Goal: Task Accomplishment & Management: Complete application form

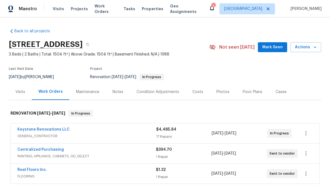
click at [84, 134] on span "GENERAL_CONTRACTOR" at bounding box center [86, 137] width 139 height 6
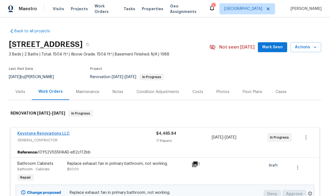
click at [51, 132] on link "Keystone Renovations LLC" at bounding box center [43, 134] width 52 height 4
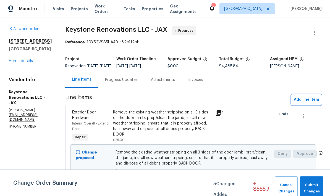
click at [310, 103] on span "Add line item" at bounding box center [306, 100] width 25 height 7
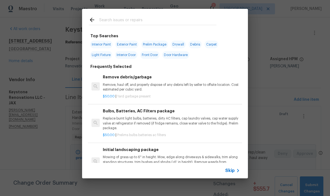
click at [120, 20] on input "text" at bounding box center [157, 21] width 117 height 8
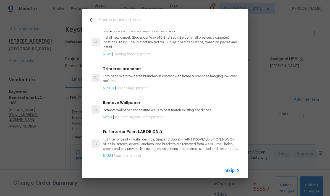
scroll to position [265, 0]
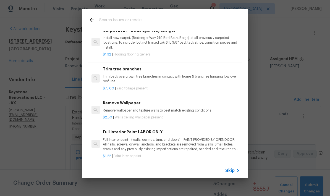
click at [236, 111] on p "Remove wallpaper and texture walls to best match existing conditions" at bounding box center [171, 110] width 137 height 5
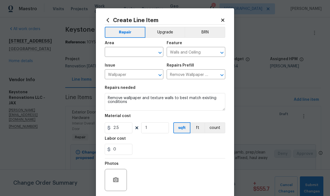
click at [110, 19] on icon at bounding box center [108, 20] width 6 height 6
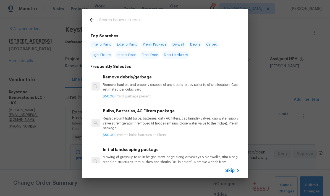
click at [234, 173] on span "Skip" at bounding box center [229, 171] width 9 height 6
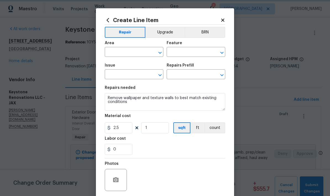
type input "Walls and Ceiling"
type input "Wallpaper"
type input "Remove Wallpaper $2.50"
click at [139, 54] on input "text" at bounding box center [126, 52] width 43 height 9
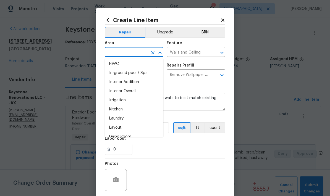
scroll to position [201, 0]
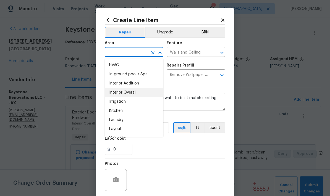
click at [133, 94] on li "Interior Overall" at bounding box center [134, 92] width 59 height 9
type input "Interior Overall"
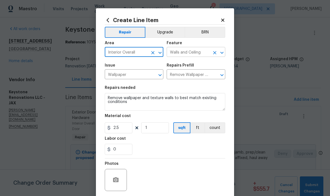
click at [208, 54] on input "Walls and Ceiling" at bounding box center [188, 52] width 43 height 9
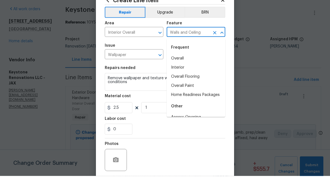
scroll to position [20, 0]
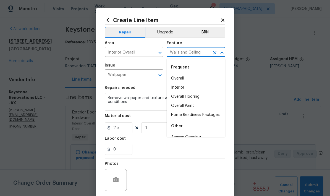
click at [203, 61] on div "Frequent" at bounding box center [196, 67] width 59 height 13
click at [193, 14] on div "Create Line Item Repair Upgrade BRN Area Interior Overall ​ Feature Walls and C…" at bounding box center [165, 119] width 138 height 222
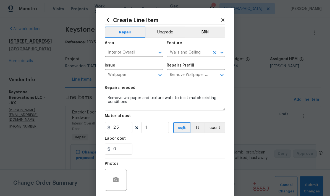
click at [204, 53] on input "Walls and Ceiling" at bounding box center [188, 52] width 43 height 9
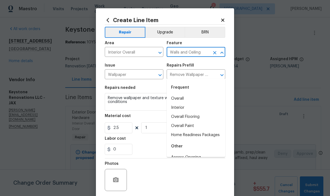
click at [173, 94] on li "Overall" at bounding box center [196, 98] width 59 height 9
type input "Overall"
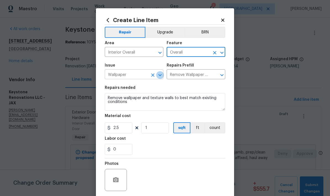
click at [158, 78] on icon "Open" at bounding box center [160, 75] width 7 height 7
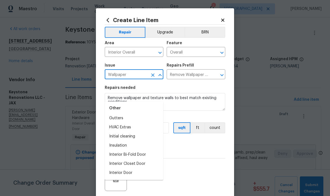
scroll to position [449, 0]
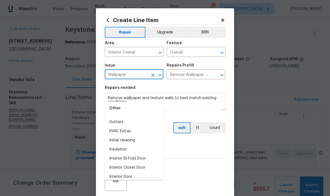
click at [132, 136] on li "Initial cleaning" at bounding box center [134, 140] width 59 height 9
type input "Initial cleaning"
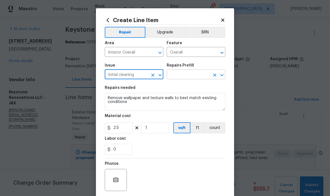
click at [221, 76] on icon "Open" at bounding box center [222, 75] width 7 height 7
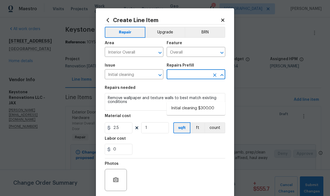
click at [192, 74] on input "text" at bounding box center [188, 75] width 43 height 9
click at [159, 78] on icon "Open" at bounding box center [160, 75] width 7 height 7
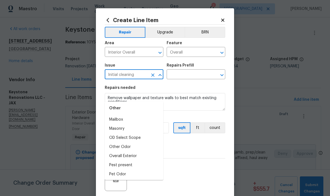
scroll to position [622, 0]
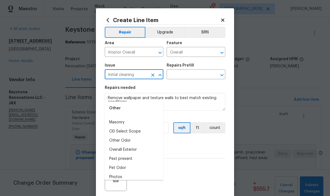
click at [131, 146] on li "Overall Exterior" at bounding box center [134, 150] width 59 height 9
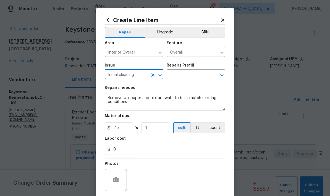
type input "Overall Exterior"
click at [204, 76] on input "text" at bounding box center [188, 75] width 43 height 9
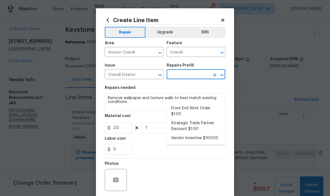
click at [193, 104] on li "Front End Work Order $1.00" at bounding box center [196, 111] width 59 height 15
type input "Front End Work Order $1.00"
type textarea "Placeholder line item for the creation of front end work orders."
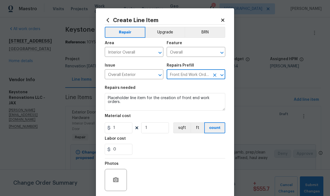
type input "1"
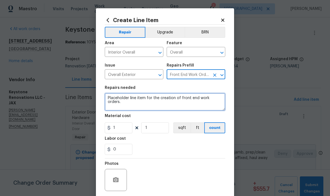
click at [218, 102] on textarea "Placeholder line item for the creation of front end work orders." at bounding box center [165, 102] width 121 height 18
paste textarea "Last 10% Ensure the following is complete prior to QC; secure all loose cables …"
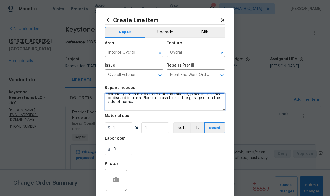
scroll to position [27, 0]
type textarea "Last 10% Ensure the following is complete prior to QC; secure all loose cables …"
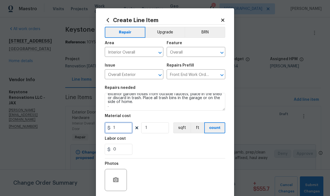
click at [121, 134] on input "1" at bounding box center [119, 128] width 28 height 11
type input "50"
click at [174, 145] on div "0" at bounding box center [165, 149] width 121 height 11
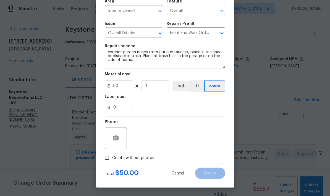
scroll to position [43, 0]
click at [109, 161] on input "Create without photos" at bounding box center [107, 158] width 11 height 11
checkbox input "true"
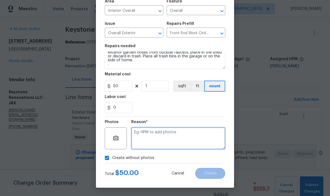
click at [159, 137] on textarea at bounding box center [178, 139] width 94 height 22
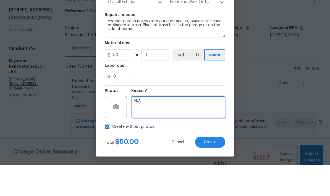
scroll to position [22, 0]
type textarea "N/A"
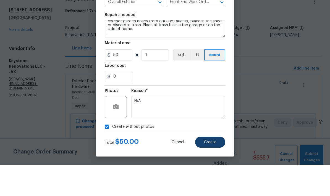
click at [212, 168] on button "Create" at bounding box center [210, 173] width 30 height 11
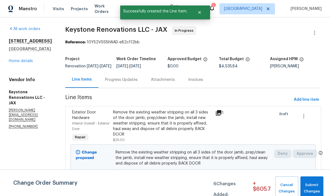
scroll to position [0, 0]
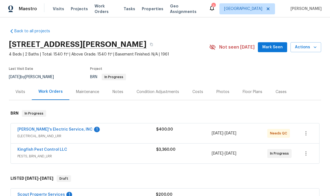
click at [100, 136] on span "ELECTRICAL, BRN_AND_LRR" at bounding box center [86, 137] width 139 height 6
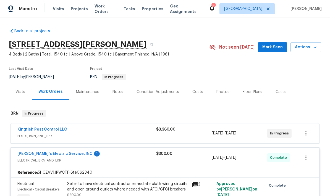
click at [94, 155] on div "1" at bounding box center [97, 154] width 6 height 6
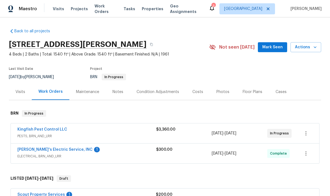
click at [94, 151] on div "1" at bounding box center [97, 150] width 6 height 6
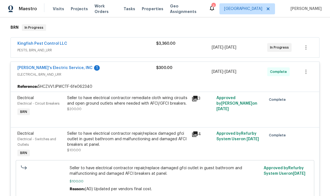
scroll to position [83, 0]
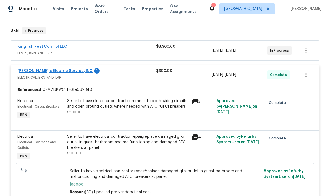
click at [49, 72] on link "Jack's Electric Service, INC" at bounding box center [54, 71] width 75 height 4
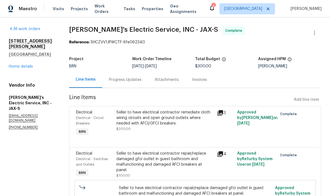
click at [131, 82] on div "Progress Updates" at bounding box center [125, 80] width 33 height 6
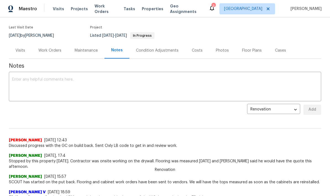
scroll to position [34, 0]
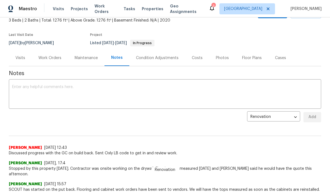
click at [89, 58] on div "Maintenance" at bounding box center [86, 58] width 23 height 6
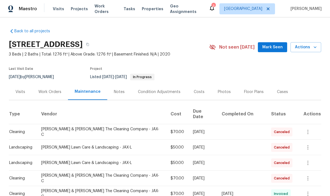
click at [54, 94] on div "Work Orders" at bounding box center [49, 92] width 23 height 6
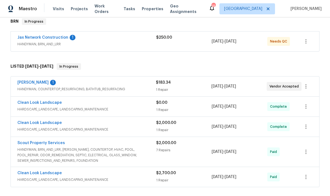
scroll to position [93, 0]
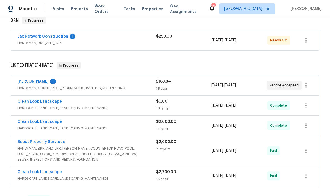
click at [138, 39] on div "Jax Network Construction 1" at bounding box center [86, 37] width 139 height 7
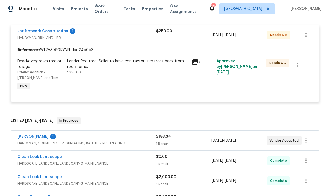
scroll to position [104, 0]
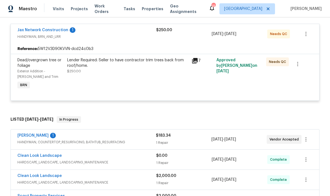
click at [95, 140] on div "Eric Hernandez 1" at bounding box center [86, 136] width 139 height 7
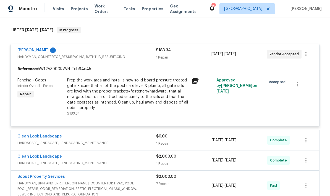
scroll to position [196, 0]
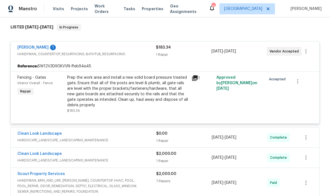
click at [50, 48] on div "1" at bounding box center [53, 48] width 6 height 6
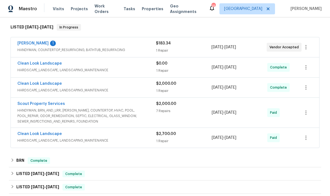
click at [50, 45] on div "1" at bounding box center [53, 44] width 6 height 6
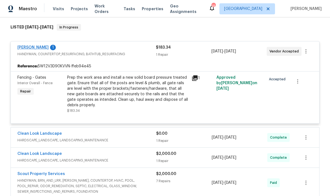
click at [33, 49] on link "[PERSON_NAME]" at bounding box center [32, 48] width 31 height 4
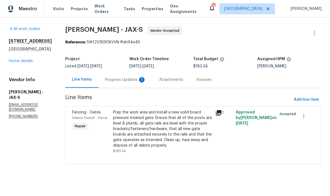
click at [142, 83] on div "Progress Updates 1" at bounding box center [125, 80] width 54 height 16
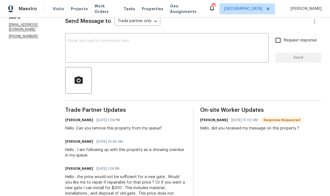
scroll to position [80, 0]
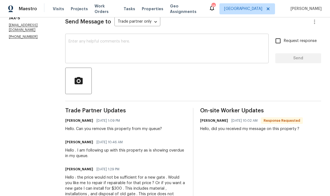
click at [112, 40] on textarea at bounding box center [167, 49] width 197 height 19
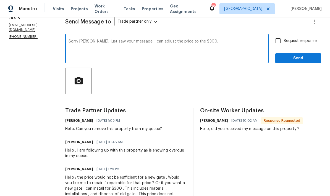
type textarea "Sorry Eric, just saw your message. I can adjust the price to the $300."
click at [293, 55] on span "Send" at bounding box center [298, 58] width 37 height 7
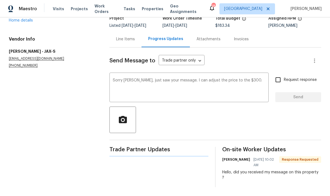
scroll to position [14, 0]
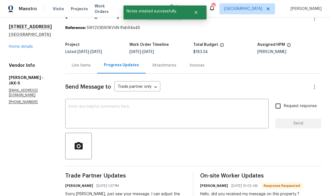
click at [91, 63] on div "Line Items" at bounding box center [81, 66] width 19 height 6
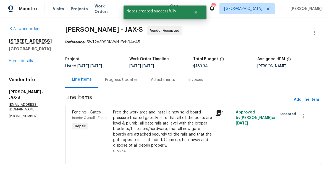
click at [183, 137] on div "Prep the work area and install a new solid board pressure treated gate. Ensure …" at bounding box center [162, 129] width 99 height 39
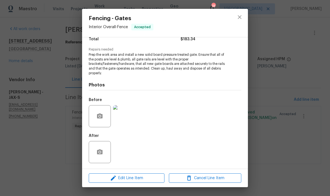
scroll to position [50, 0]
click at [130, 180] on span "Edit Line Item" at bounding box center [126, 178] width 72 height 7
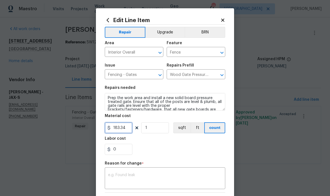
click at [127, 130] on input "183.34" at bounding box center [119, 128] width 28 height 11
type input "300"
click at [188, 149] on div "0" at bounding box center [165, 149] width 121 height 11
click at [186, 150] on div "0" at bounding box center [165, 149] width 121 height 11
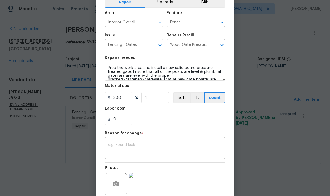
scroll to position [34, 0]
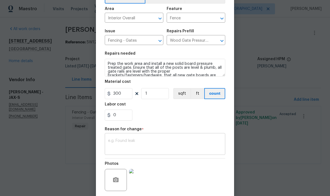
click at [135, 147] on textarea at bounding box center [165, 145] width 114 height 12
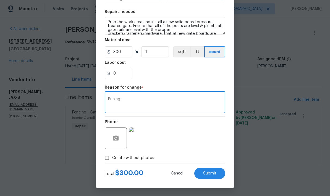
scroll to position [77, 0]
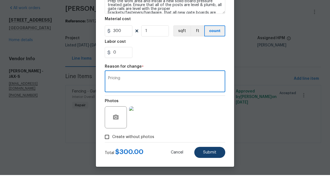
type textarea "Pricing"
click at [212, 172] on span "Submit" at bounding box center [209, 174] width 13 height 4
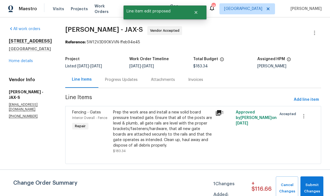
scroll to position [0, 0]
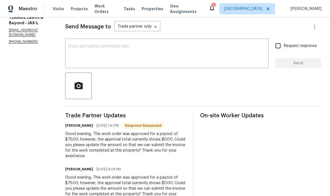
click at [140, 145] on div "Good evening, This work order was approved for a payout of $75.00; however, the…" at bounding box center [125, 145] width 121 height 28
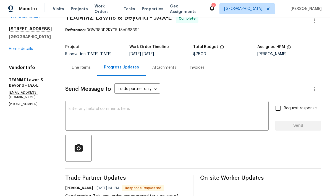
scroll to position [12, 0]
click at [91, 68] on div "Line Items" at bounding box center [81, 68] width 19 height 6
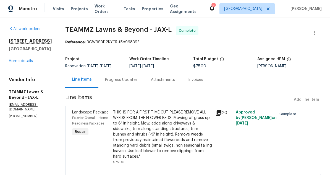
click at [171, 143] on div "THIS IS FOR A FIRST TIME CUT. PLEASE REMOVE ALL WEEDS FROM THE FLOWER BEDS. Mow…" at bounding box center [162, 135] width 99 height 50
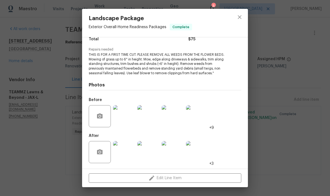
scroll to position [50, 0]
click at [242, 16] on icon "close" at bounding box center [240, 17] width 7 height 7
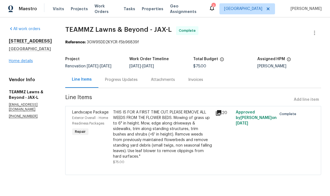
click at [21, 63] on link "Home details" at bounding box center [21, 61] width 24 height 4
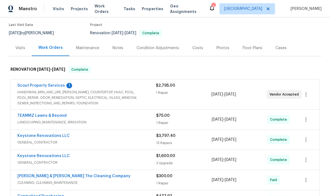
scroll to position [45, 0]
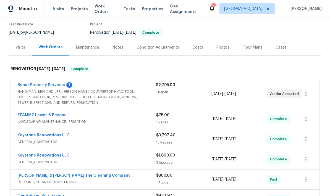
click at [77, 99] on span "HANDYMAN, BRN_AND_LRR, WELLS, COUNTERTOP, HVAC, POOL, POOL_REPAIR, ODOR_REMEDIA…" at bounding box center [86, 97] width 139 height 17
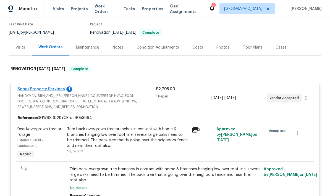
click at [61, 90] on link "Scout Property Services" at bounding box center [41, 89] width 48 height 4
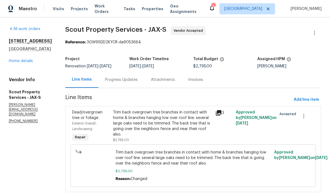
scroll to position [12, 0]
click at [121, 77] on div "Progress Updates" at bounding box center [121, 80] width 33 height 6
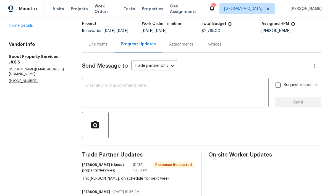
scroll to position [36, 0]
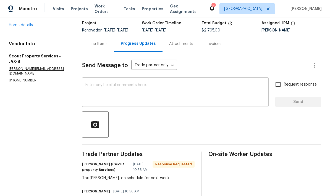
click at [162, 83] on textarea at bounding box center [175, 92] width 180 height 19
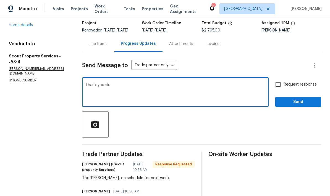
type textarea "Thank you sir."
click at [298, 97] on button "Send" at bounding box center [299, 102] width 46 height 10
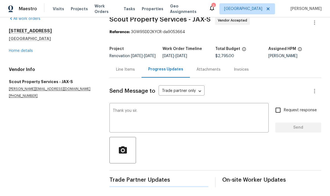
scroll to position [0, 0]
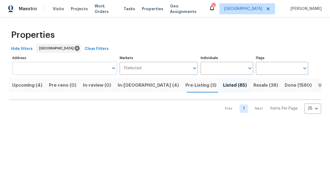
click at [74, 67] on input "Address" at bounding box center [60, 68] width 97 height 13
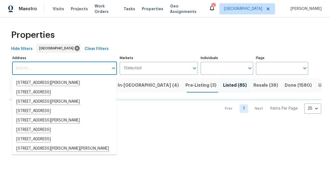
type input "b"
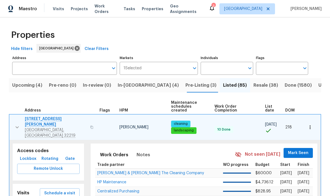
scroll to position [3, 0]
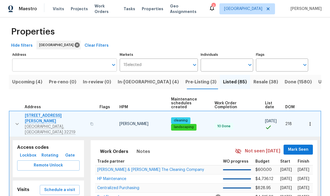
click at [83, 65] on input "Address" at bounding box center [60, 65] width 97 height 13
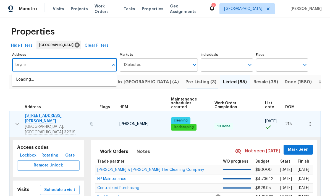
type input "[PERSON_NAME]"
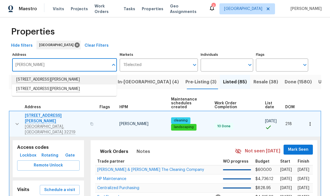
click at [59, 82] on li "[STREET_ADDRESS][PERSON_NAME]" at bounding box center [64, 79] width 105 height 9
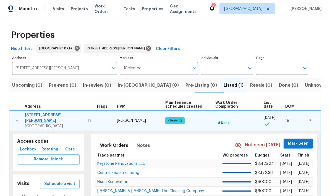
click at [42, 116] on span "[STREET_ADDRESS][PERSON_NAME]" at bounding box center [54, 118] width 59 height 11
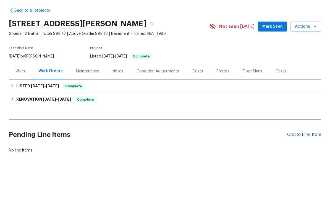
click at [298, 153] on div "Create Line Item" at bounding box center [304, 155] width 34 height 5
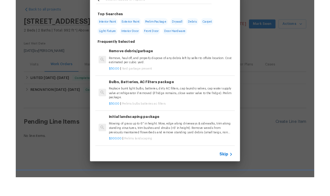
scroll to position [15, 0]
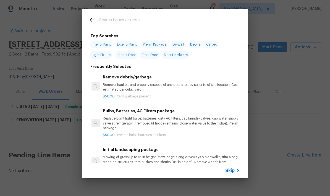
click at [148, 22] on input "text" at bounding box center [157, 21] width 117 height 8
type input "Toilet seats"
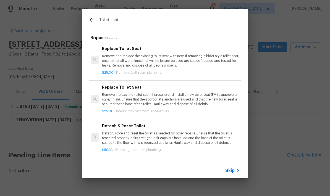
scroll to position [0, 1]
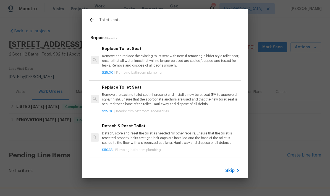
click at [167, 57] on p "Remove and replace the existing toilet seat with new. If removing a bidet style…" at bounding box center [170, 61] width 137 height 14
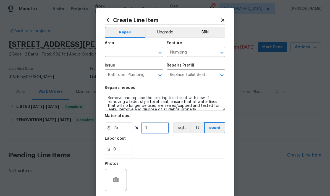
click at [153, 131] on input "1" at bounding box center [155, 128] width 28 height 11
type input "2"
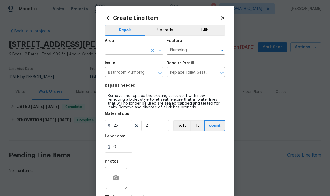
click at [131, 51] on input "text" at bounding box center [126, 50] width 43 height 9
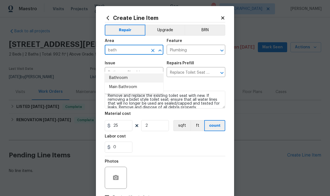
click at [119, 74] on li "Bathroom" at bounding box center [134, 78] width 59 height 9
type input "Bathroom"
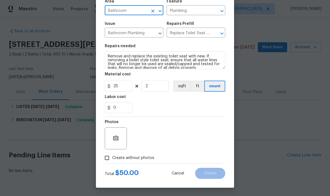
scroll to position [43, 0]
click at [115, 135] on icon "button" at bounding box center [116, 138] width 7 height 7
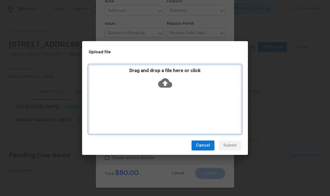
click at [163, 85] on icon at bounding box center [165, 83] width 14 height 9
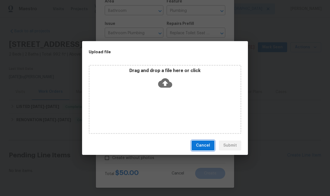
click at [206, 149] on button "Cancel" at bounding box center [203, 146] width 23 height 10
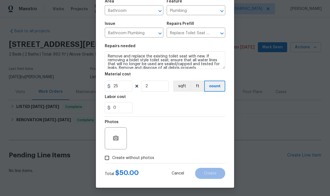
click at [107, 159] on input "Create without photos" at bounding box center [107, 158] width 11 height 11
checkbox input "true"
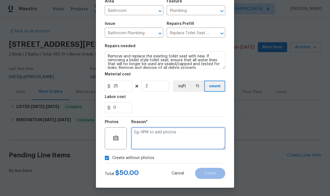
click at [170, 137] on textarea at bounding box center [178, 139] width 94 height 22
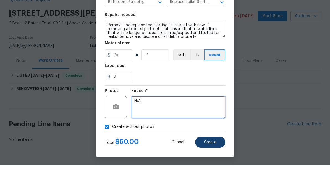
type textarea "N/A"
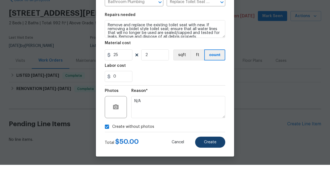
click at [210, 172] on span "Create" at bounding box center [210, 174] width 12 height 4
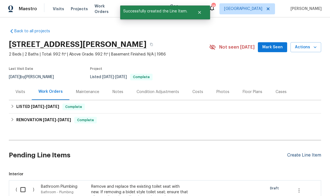
click at [301, 153] on div "Create Line Item" at bounding box center [304, 155] width 34 height 5
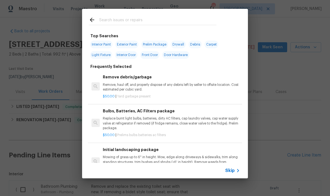
click at [115, 22] on input "text" at bounding box center [157, 21] width 117 height 8
type input "Downspouts"
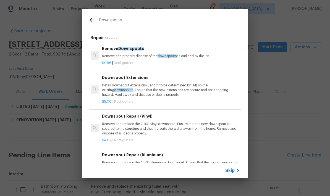
scroll to position [0, 1]
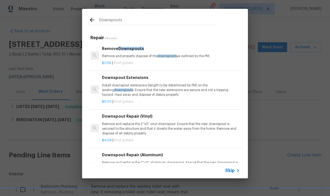
click at [149, 91] on p "Install downspout extensions (length to be determined by PM) on the existing do…" at bounding box center [170, 90] width 137 height 14
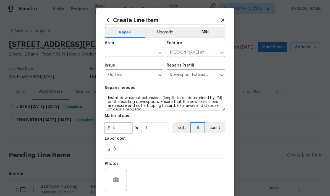
click at [128, 132] on input "5" at bounding box center [119, 128] width 28 height 11
type input "10"
click at [155, 134] on input "1" at bounding box center [155, 128] width 28 height 11
type input "4"
click at [162, 153] on div "0" at bounding box center [165, 149] width 121 height 11
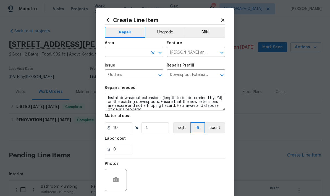
click at [140, 52] on input "text" at bounding box center [126, 52] width 43 height 9
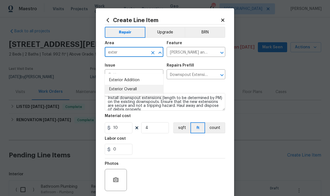
click at [131, 85] on li "Exterior Overall" at bounding box center [134, 89] width 59 height 9
type input "Exterior Overall"
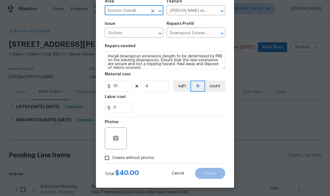
scroll to position [43, 0]
click at [107, 159] on input "Create without photos" at bounding box center [107, 158] width 11 height 11
checkbox input "true"
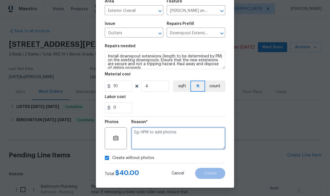
click at [165, 141] on textarea at bounding box center [178, 139] width 94 height 22
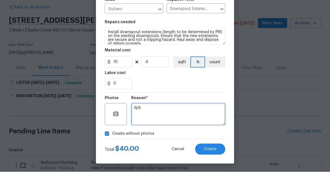
scroll to position [22, 0]
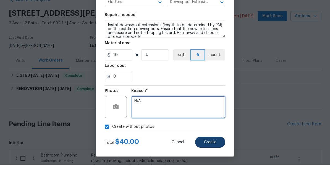
type textarea "N/A"
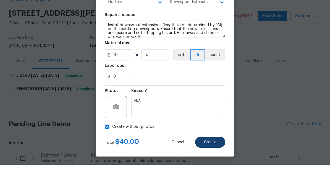
click at [211, 168] on button "Create" at bounding box center [210, 173] width 30 height 11
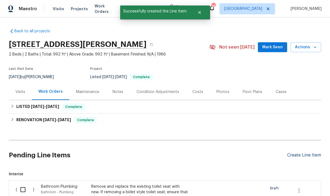
click at [300, 153] on div "Create Line Item" at bounding box center [304, 155] width 34 height 5
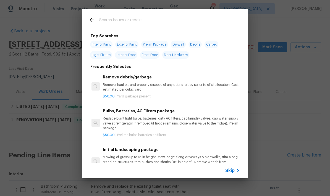
click at [133, 22] on input "text" at bounding box center [157, 21] width 117 height 8
type input "Fence"
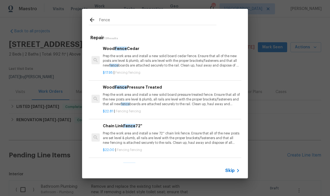
scroll to position [0, 0]
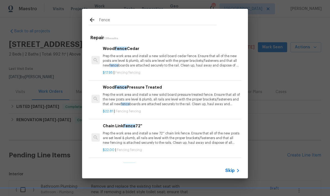
click at [157, 100] on p "Prep the work area and install a new solid board pressure treated fence. Ensure…" at bounding box center [171, 100] width 137 height 14
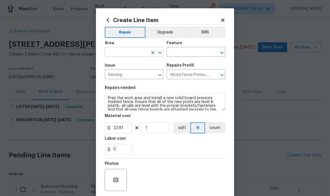
click at [136, 54] on input "text" at bounding box center [126, 52] width 43 height 9
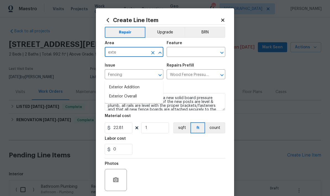
click at [126, 92] on li "Exterior Overall" at bounding box center [134, 96] width 59 height 9
type input "Exterior Overall"
click at [191, 54] on input "text" at bounding box center [188, 52] width 43 height 9
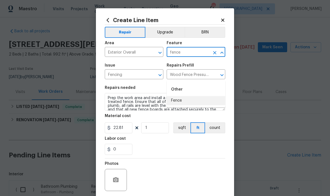
click at [177, 96] on li "Fence" at bounding box center [196, 100] width 59 height 9
type input "Fence"
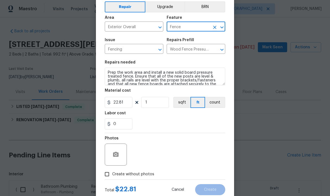
scroll to position [27, 0]
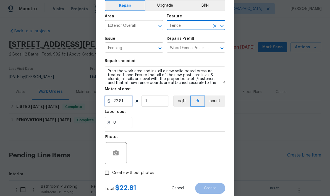
click at [126, 102] on input "22.81" at bounding box center [119, 101] width 28 height 11
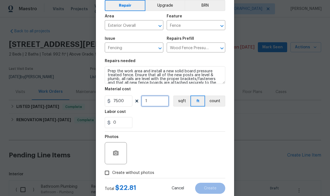
click at [152, 106] on input "1" at bounding box center [155, 101] width 28 height 11
type input "75"
type input "5"
click at [189, 133] on div "Photos" at bounding box center [165, 150] width 121 height 36
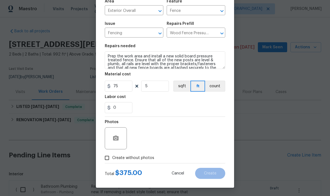
scroll to position [43, 0]
click at [107, 159] on input "Create without photos" at bounding box center [107, 158] width 11 height 11
checkbox input "true"
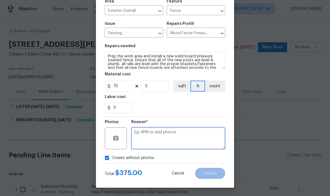
click at [159, 137] on textarea at bounding box center [178, 139] width 94 height 22
type textarea "N/A"
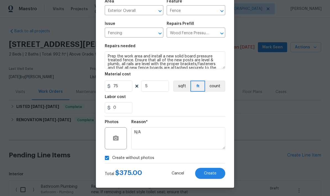
click at [204, 108] on div "0" at bounding box center [165, 107] width 121 height 11
click at [212, 174] on span "Create" at bounding box center [210, 174] width 12 height 4
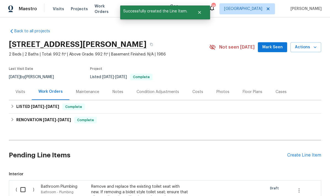
click at [198, 89] on div "Costs" at bounding box center [198, 92] width 11 height 6
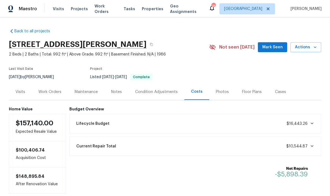
click at [56, 89] on div "Work Orders" at bounding box center [49, 92] width 23 height 6
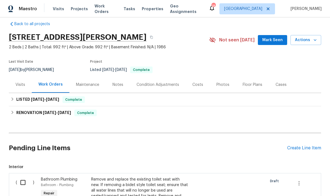
scroll to position [7, 0]
click at [305, 146] on div "Create Line Item" at bounding box center [304, 148] width 34 height 5
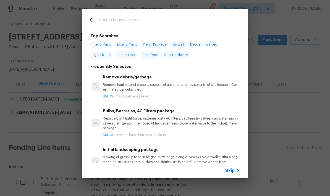
click at [134, 20] on input "text" at bounding box center [157, 21] width 117 height 8
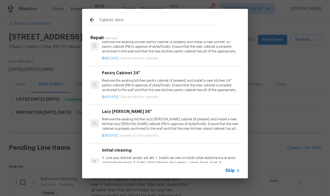
scroll to position [0, 0]
click at [131, 25] on input "Cabinet skins" at bounding box center [157, 21] width 117 height 8
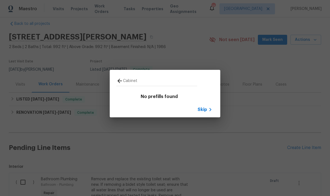
type input "Cabinet"
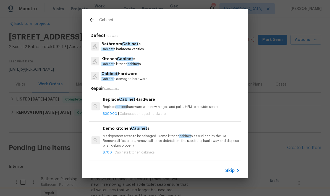
click at [123, 63] on p "Cabinet s kitchen cabinet s" at bounding box center [121, 64] width 39 height 5
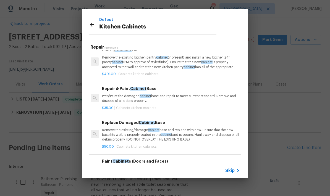
scroll to position [280, 1]
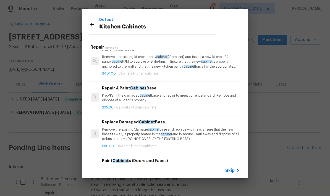
click at [115, 95] on p "Prep/Paint the damaged cabinet base and repair to meet current standard. Remove…" at bounding box center [170, 98] width 137 height 9
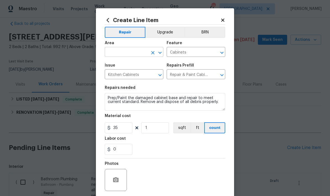
click at [139, 51] on input "text" at bounding box center [126, 52] width 43 height 9
click at [124, 83] on li "Kitchen" at bounding box center [134, 87] width 59 height 9
type input "Kitchen"
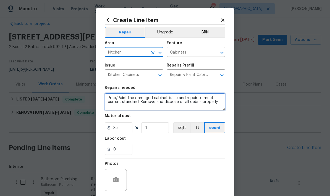
click at [214, 103] on textarea "Prep/Paint the damaged cabinet base and repair to meet current standard. Remove…" at bounding box center [165, 102] width 121 height 18
click at [221, 76] on icon "Open" at bounding box center [221, 75] width 3 height 2
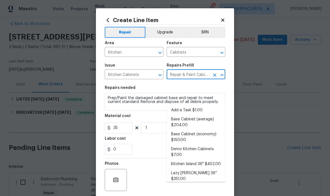
click at [184, 106] on li "Add a Task $1.00" at bounding box center [196, 110] width 59 height 9
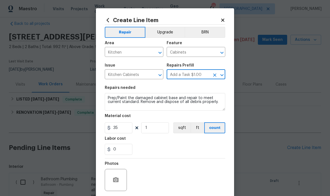
type input "Repair & Paint Cabinet Base $35.00"
type textarea "HPM to detail"
type input "Add a Task $1.00"
type input "1"
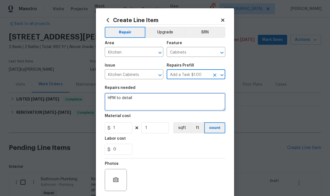
click at [126, 102] on textarea "HPM to detail" at bounding box center [165, 102] width 121 height 18
click at [125, 102] on textarea "HPM to detail" at bounding box center [165, 102] width 121 height 18
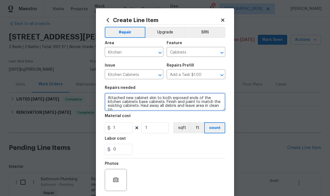
scroll to position [1, 0]
type textarea "Attached new cabinet skin to both exposed ends of the kitchen cabinets base cab…"
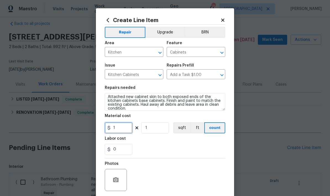
click at [123, 131] on input "1" at bounding box center [119, 128] width 28 height 11
type input "40"
click at [151, 128] on input "1" at bounding box center [155, 128] width 28 height 11
type input "2"
click at [180, 149] on div "0" at bounding box center [165, 149] width 121 height 11
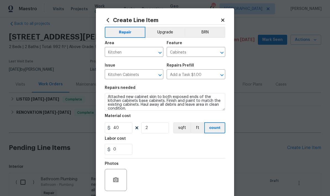
click at [184, 146] on div "0" at bounding box center [165, 149] width 121 height 11
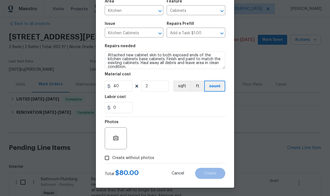
scroll to position [43, 0]
click at [107, 159] on input "Create without photos" at bounding box center [107, 158] width 11 height 11
checkbox input "true"
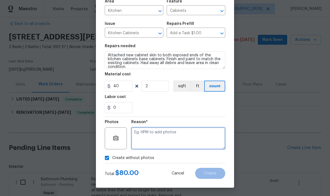
click at [173, 137] on textarea at bounding box center [178, 139] width 94 height 22
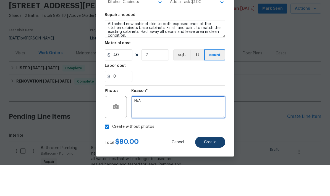
type textarea "N/A"
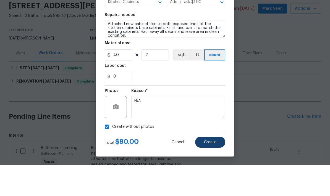
click at [213, 168] on button "Create" at bounding box center [210, 173] width 30 height 11
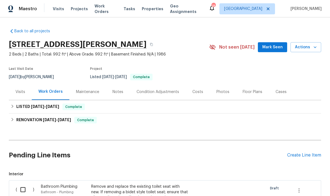
scroll to position [0, 0]
click at [300, 153] on div "Create Line Item" at bounding box center [304, 155] width 34 height 5
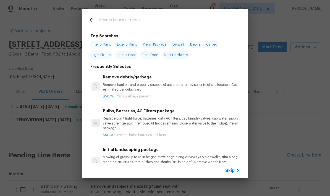
click at [149, 19] on input "text" at bounding box center [157, 21] width 117 height 8
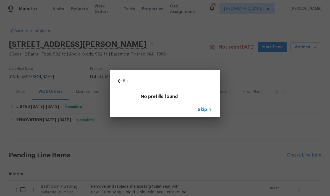
type input "B"
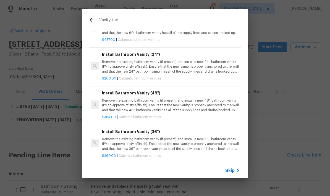
scroll to position [19, 0]
click at [121, 22] on input "Vanity top" at bounding box center [157, 21] width 117 height 8
click at [102, 22] on input "Vanity top" at bounding box center [157, 21] width 117 height 8
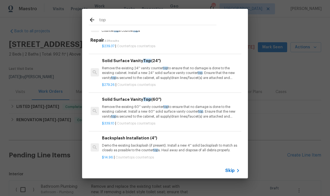
click at [112, 20] on input "top" at bounding box center [157, 21] width 117 height 8
type input "t"
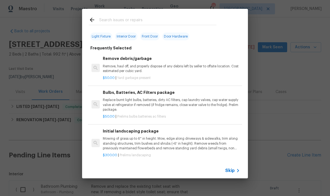
type input "K"
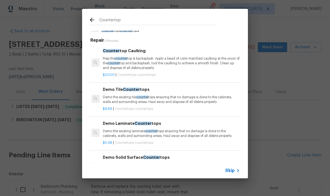
type input "Countertops"
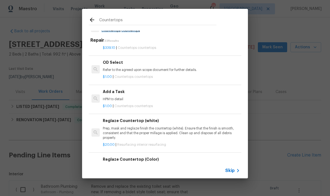
scroll to position [550, 0]
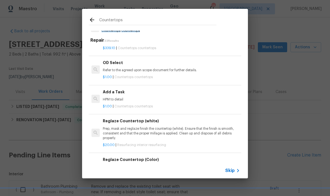
click at [161, 129] on p "Prep, mask and reglaze finish the countertop (white). Ensure that the finish is…" at bounding box center [171, 134] width 137 height 14
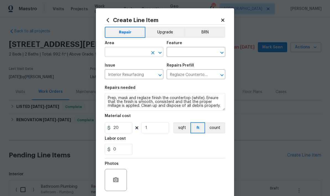
click at [134, 54] on input "text" at bounding box center [126, 52] width 43 height 9
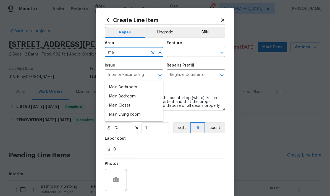
type input "m"
click at [128, 83] on li "Main Bathroom" at bounding box center [134, 87] width 59 height 9
type input "Main Bathroom"
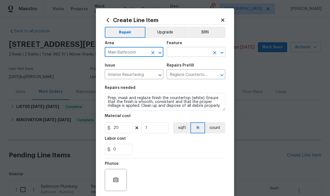
click at [195, 53] on input "text" at bounding box center [188, 52] width 43 height 9
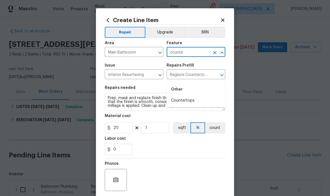
click at [185, 96] on li "Countertops" at bounding box center [196, 100] width 59 height 9
type input "Countertops"
click at [222, 74] on icon "Open" at bounding box center [222, 75] width 7 height 7
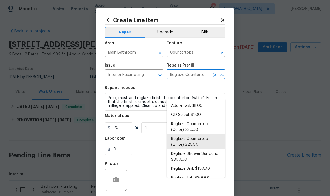
scroll to position [18, 0]
click at [201, 135] on li "Reglaze Countertop (white) $20.00" at bounding box center [196, 142] width 59 height 15
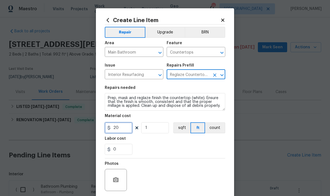
click at [120, 128] on input "20" at bounding box center [119, 128] width 28 height 11
type input "250"
click at [170, 150] on div "0" at bounding box center [165, 149] width 121 height 11
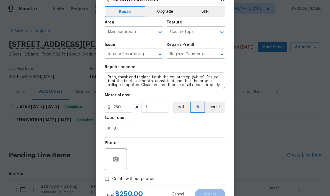
scroll to position [21, 0]
click at [217, 109] on button "count" at bounding box center [215, 107] width 20 height 11
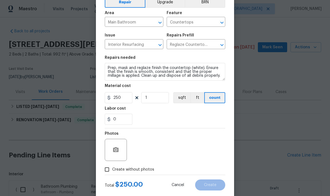
scroll to position [37, 0]
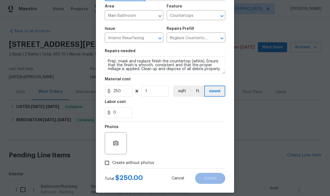
click at [105, 166] on input "Create without photos" at bounding box center [107, 163] width 11 height 11
checkbox input "true"
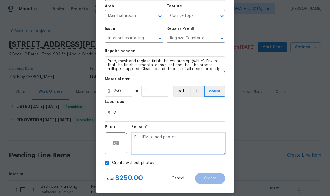
click at [162, 144] on textarea at bounding box center [178, 144] width 94 height 22
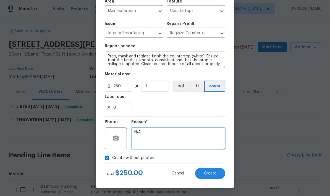
scroll to position [43, 0]
type textarea "N/A"
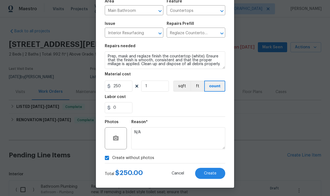
click at [199, 157] on div "Create without photos" at bounding box center [165, 158] width 121 height 11
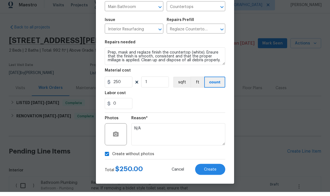
scroll to position [22, 0]
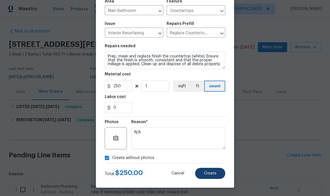
click at [213, 176] on button "Create" at bounding box center [210, 173] width 30 height 11
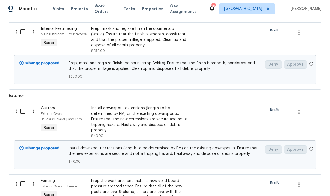
scroll to position [0, 0]
